Goal: Find specific page/section: Find specific page/section

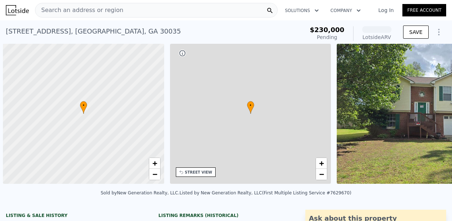
scroll to position [0, 3]
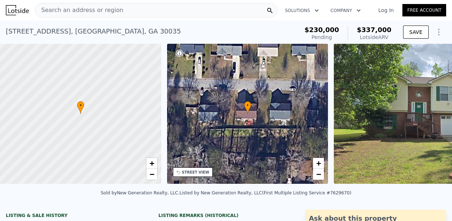
click at [95, 9] on span "Search an address or region" at bounding box center [79, 10] width 88 height 9
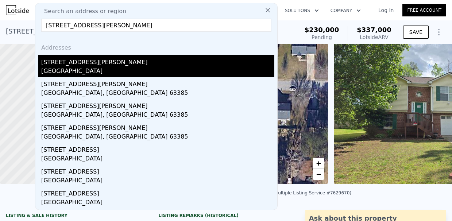
type input "[STREET_ADDRESS][PERSON_NAME]"
click at [107, 69] on div "[GEOGRAPHIC_DATA]" at bounding box center [157, 72] width 233 height 10
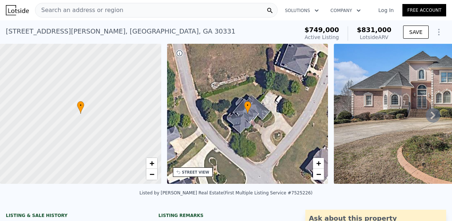
click at [121, 15] on div "Search an address or region" at bounding box center [156, 10] width 243 height 15
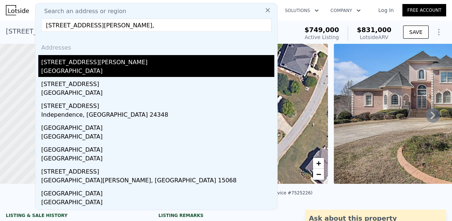
type input "[STREET_ADDRESS][PERSON_NAME],"
click at [112, 72] on div "[GEOGRAPHIC_DATA]" at bounding box center [157, 72] width 233 height 10
